Goal: Transaction & Acquisition: Purchase product/service

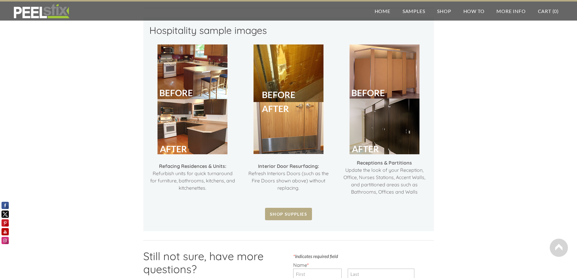
scroll to position [273, 0]
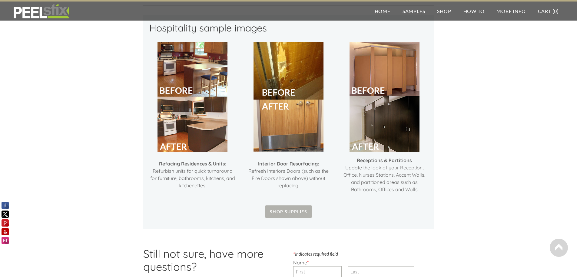
click at [284, 210] on span "Shop Supplies" at bounding box center [288, 212] width 47 height 12
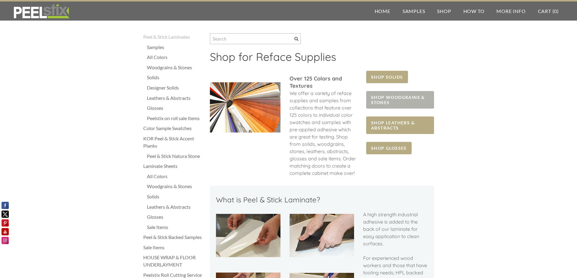
click at [404, 101] on span "SHOP WOODGRAINS & STONES" at bounding box center [400, 100] width 68 height 18
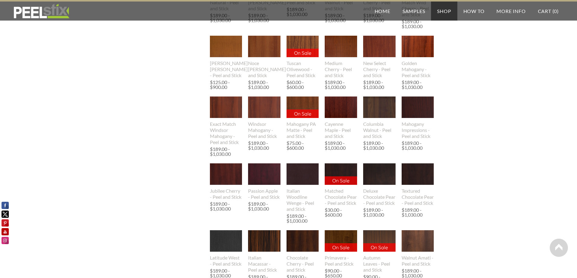
scroll to position [545, 0]
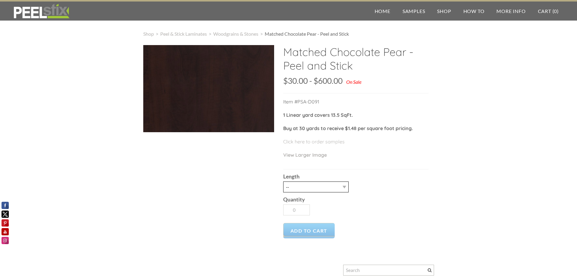
click at [312, 190] on select "-- 1 LY 3LY 10LY 30LY" at bounding box center [315, 187] width 65 height 11
select select "30LY"
click at [283, 182] on select "-- 1 LY 3LY 10LY 30LY" at bounding box center [315, 187] width 65 height 11
type input "1"
